Goal: Transaction & Acquisition: Obtain resource

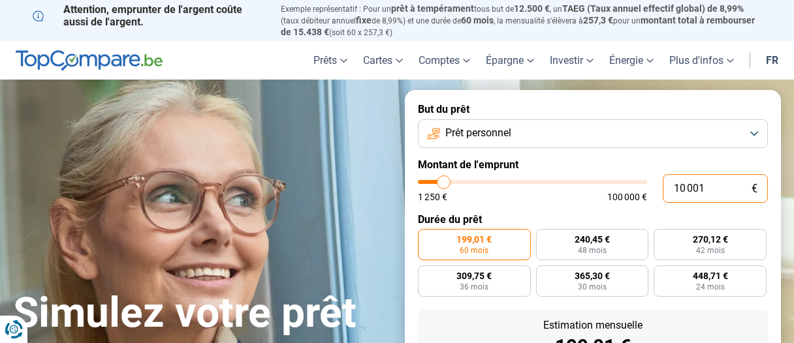
drag, startPoint x: 720, startPoint y: 187, endPoint x: 613, endPoint y: 191, distance: 107.1
click at [662, 191] on input "10 001" at bounding box center [714, 188] width 105 height 29
type input "1"
type input "1250"
type input "16"
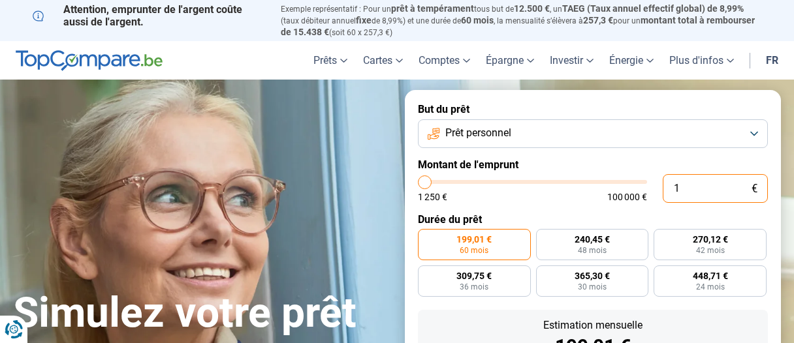
type input "1250"
type input "160"
type input "1250"
type input "1 600"
type input "1500"
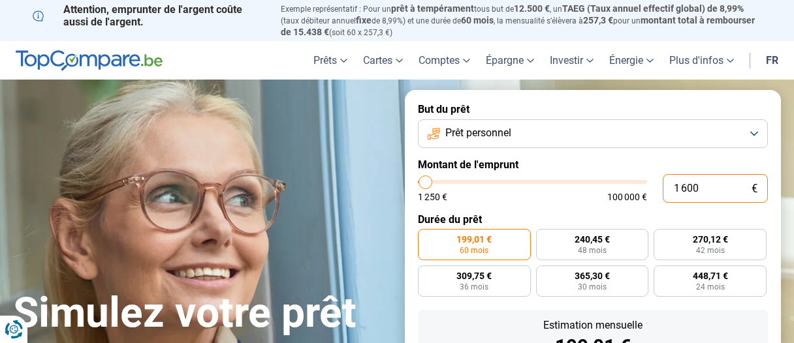
type input "1 600"
type input "1500"
radio input "true"
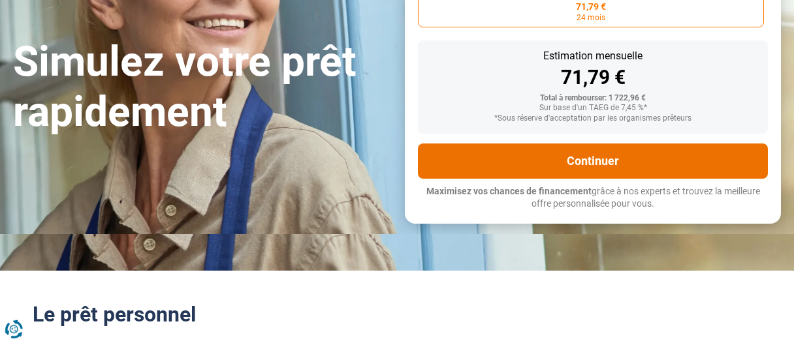
scroll to position [208, 0]
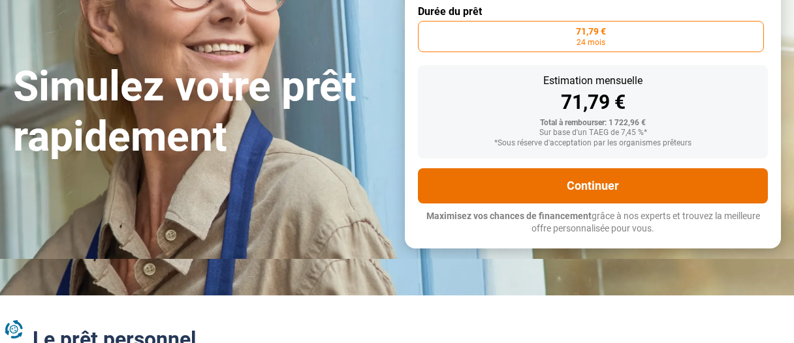
click at [481, 187] on button "Continuer" at bounding box center [593, 185] width 350 height 35
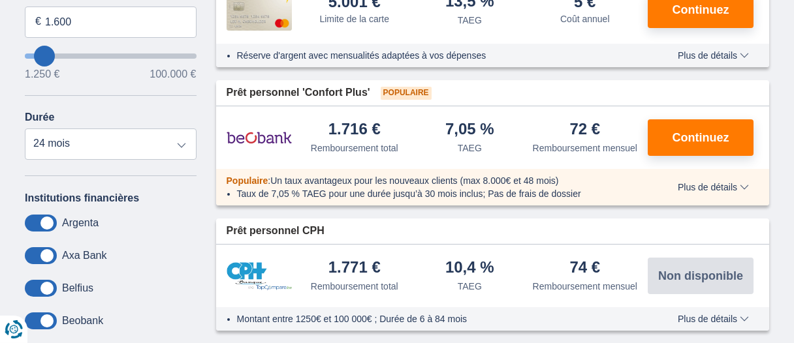
scroll to position [416, 0]
